Goal: Information Seeking & Learning: Learn about a topic

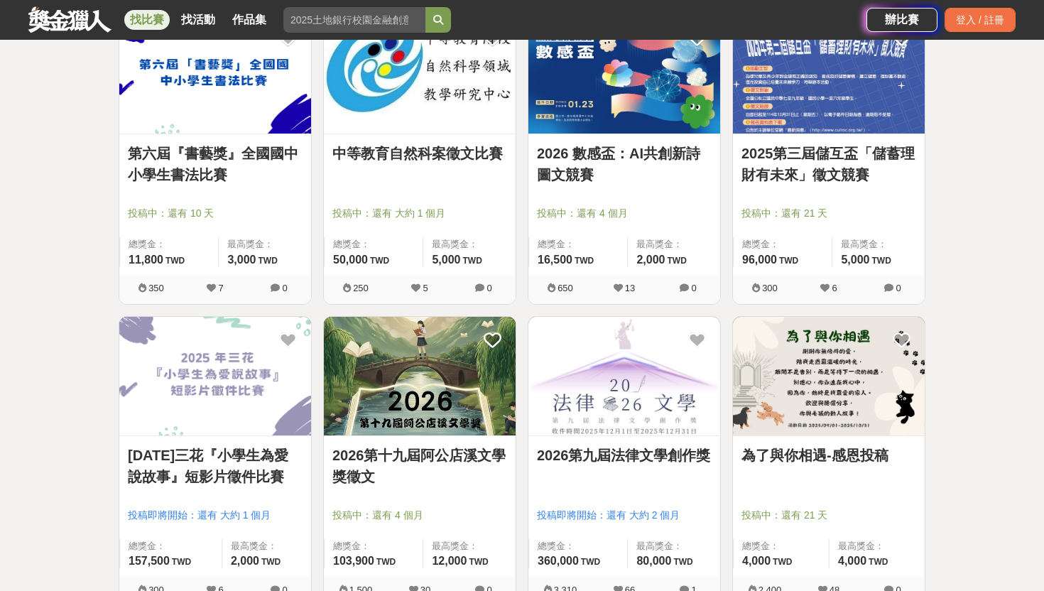
scroll to position [547, 0]
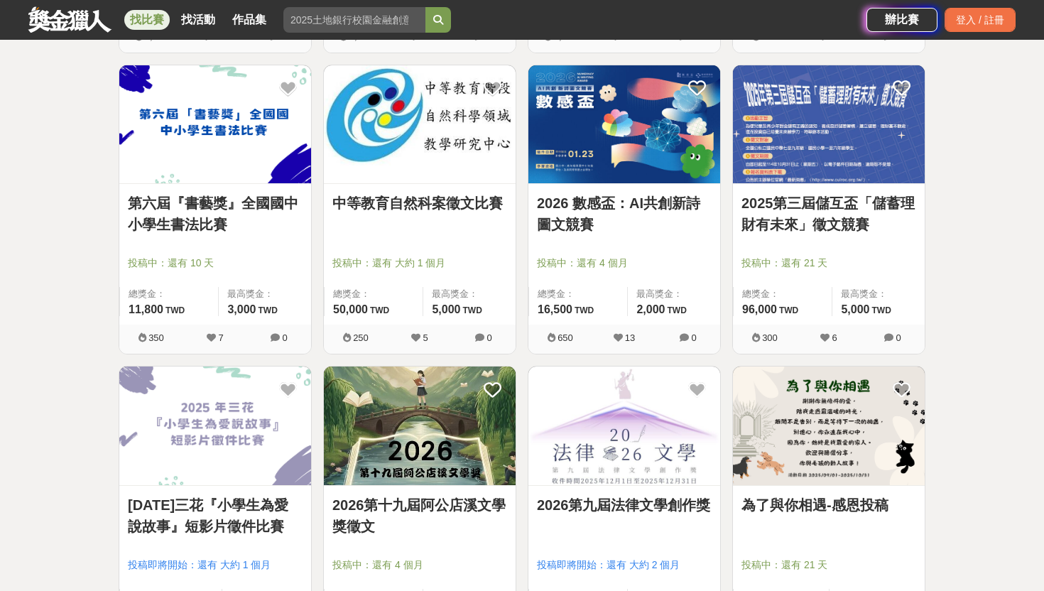
click at [645, 174] on img at bounding box center [624, 124] width 192 height 119
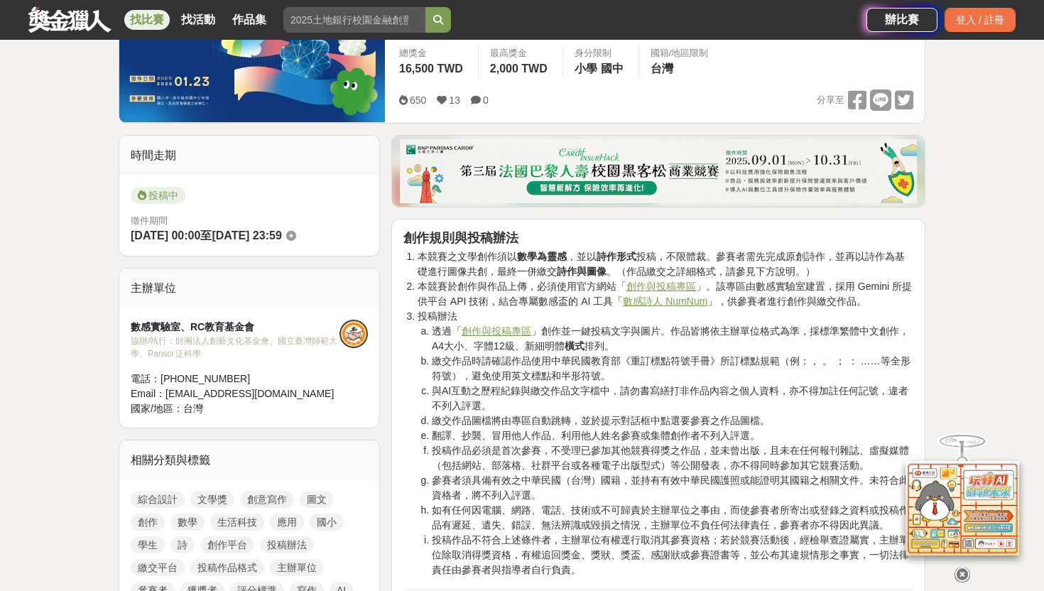
scroll to position [299, 0]
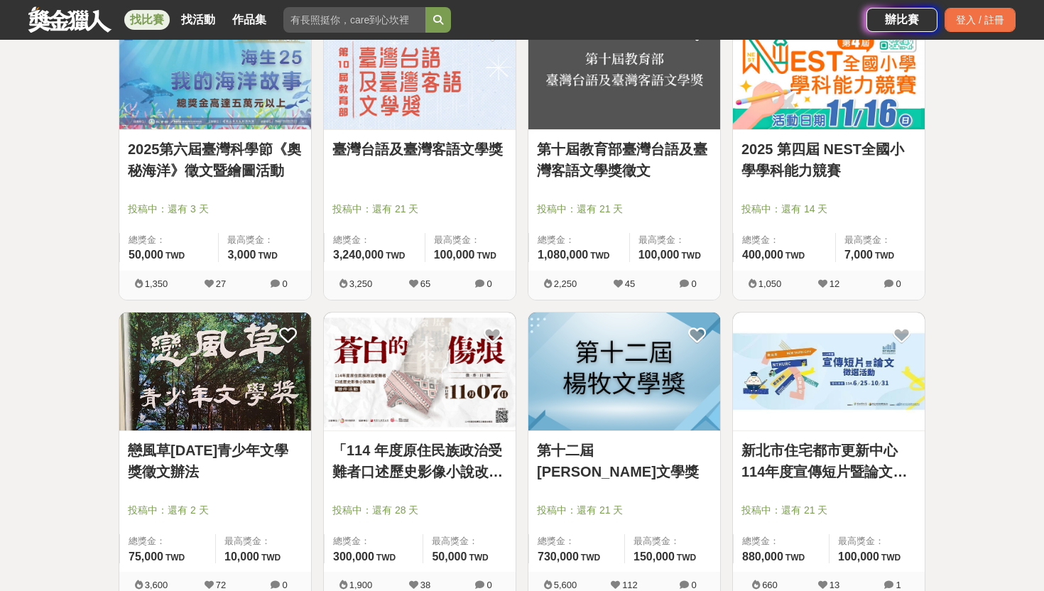
scroll to position [1317, 0]
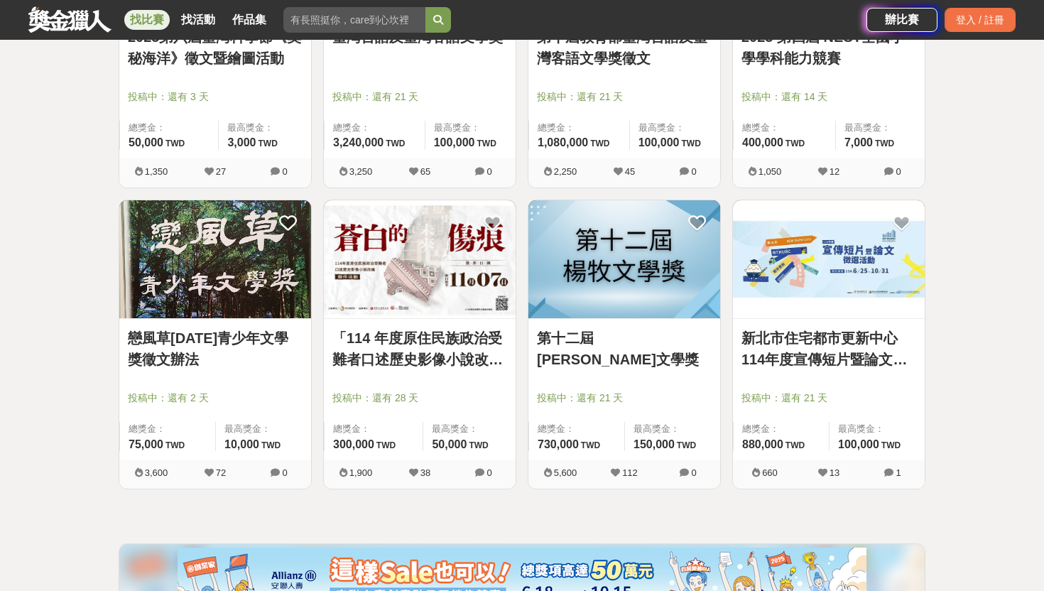
click at [666, 300] on img at bounding box center [624, 259] width 192 height 119
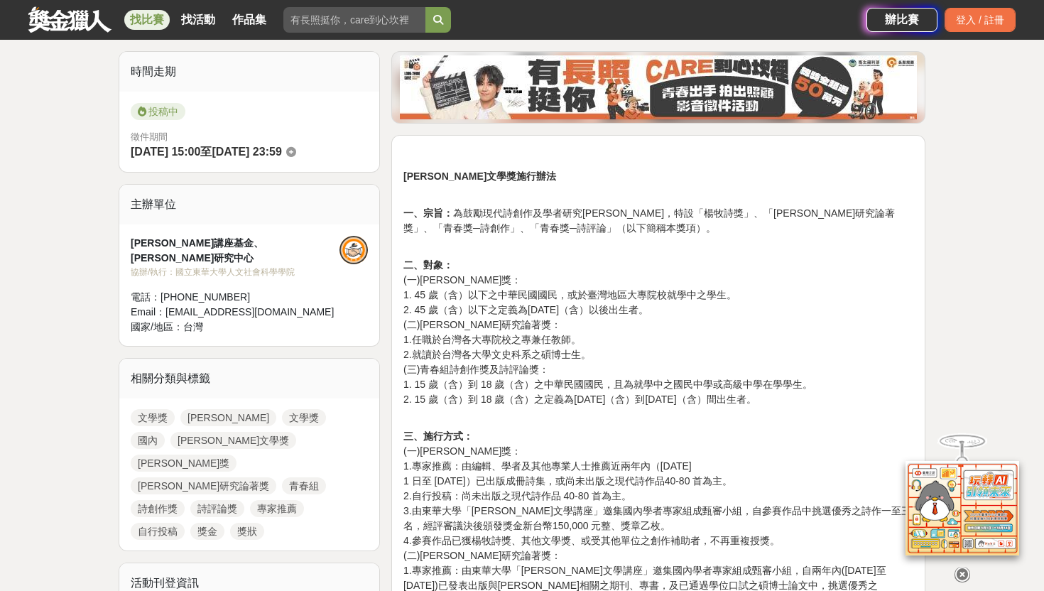
scroll to position [344, 0]
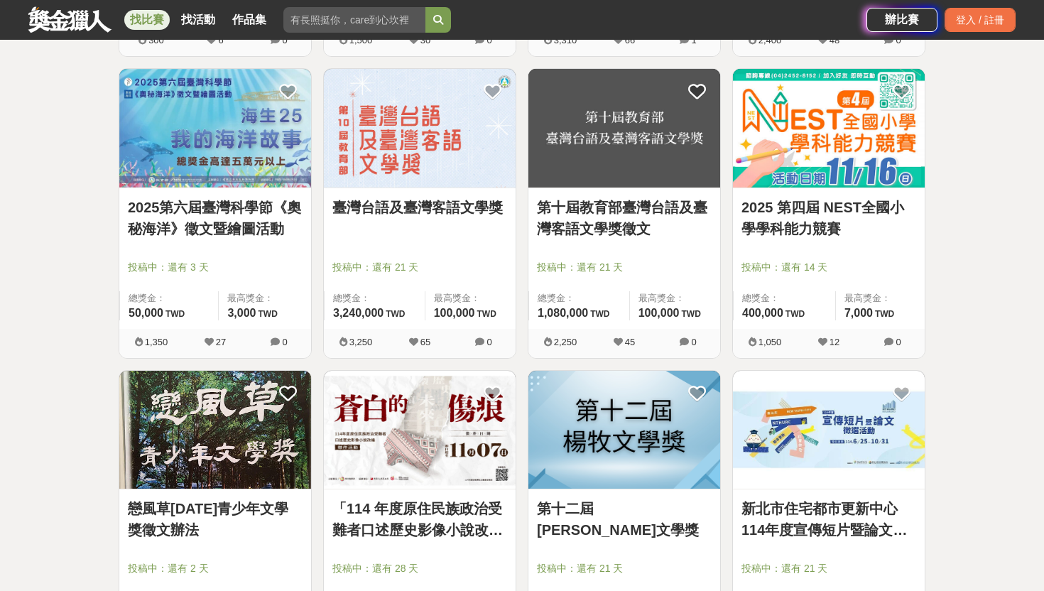
scroll to position [1148, 0]
